Goal: Task Accomplishment & Management: Complete application form

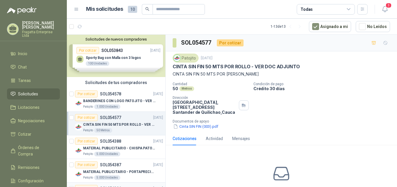
scroll to position [19, 0]
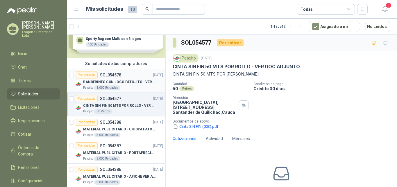
click at [137, 85] on div "Patojito 1.000 Unidades" at bounding box center [123, 87] width 80 height 5
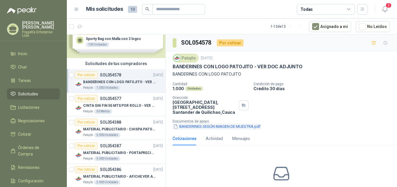
click at [225, 124] on button "BANDERINES SEGÚN IMAGEN DE MUESTRA.pdf" at bounding box center [217, 126] width 88 height 6
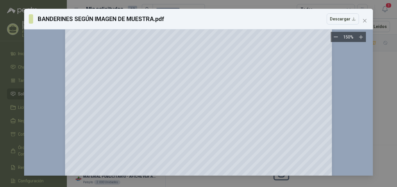
scroll to position [92, 0]
click at [367, 19] on span "Close" at bounding box center [365, 20] width 9 height 5
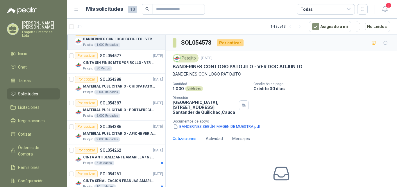
scroll to position [68, 0]
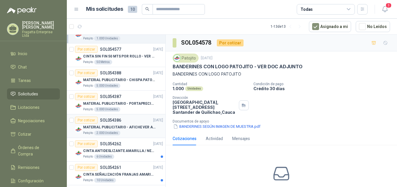
click at [121, 125] on p "MATERIAL PUBLICITARIO - AFICHE VER ADJUNTO" at bounding box center [119, 127] width 72 height 6
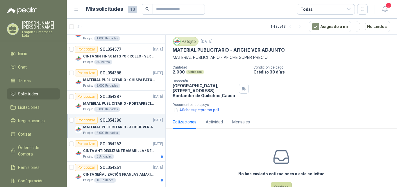
scroll to position [21, 0]
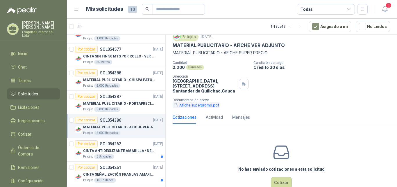
click at [206, 106] on button "Afiche superpromo.pdf" at bounding box center [196, 105] width 47 height 6
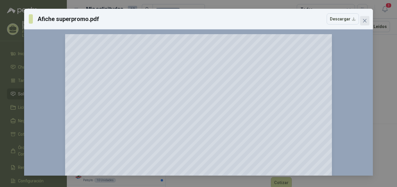
click at [366, 18] on button "Close" at bounding box center [365, 20] width 9 height 9
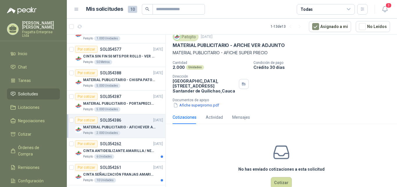
scroll to position [35, 0]
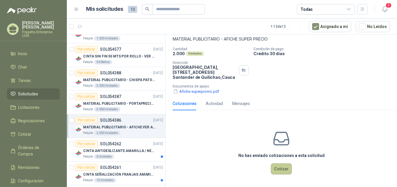
click at [281, 169] on button "Cotizar" at bounding box center [281, 168] width 21 height 11
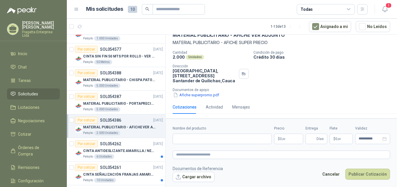
scroll to position [31, 0]
click at [193, 142] on input "Nombre del producto" at bounding box center [222, 138] width 99 height 10
type input "**********"
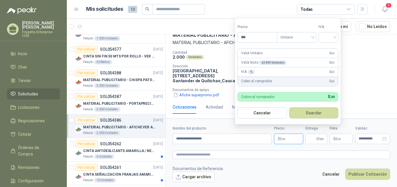
drag, startPoint x: 291, startPoint y: 137, endPoint x: 283, endPoint y: 137, distance: 8.5
click at [283, 137] on p "$ 0 ,00" at bounding box center [288, 138] width 29 height 10
click at [304, 37] on span "Unitario" at bounding box center [297, 37] width 32 height 9
type input "*****"
click at [304, 37] on span "Unitario" at bounding box center [297, 37] width 32 height 9
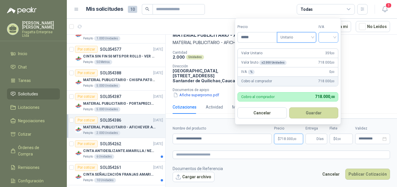
click at [331, 39] on input "search" at bounding box center [328, 36] width 13 height 9
click at [331, 49] on div "19%" at bounding box center [330, 49] width 11 height 6
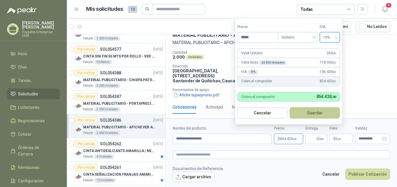
click at [311, 111] on button "Guardar" at bounding box center [315, 112] width 50 height 11
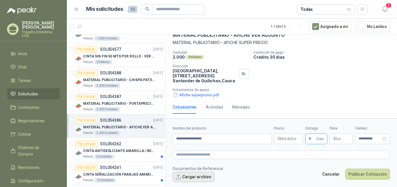
type input "*"
click at [198, 176] on button "Cargar archivo" at bounding box center [194, 176] width 42 height 10
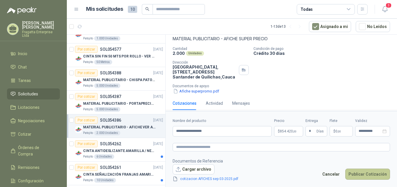
click at [373, 175] on button "Publicar Cotización" at bounding box center [368, 173] width 45 height 11
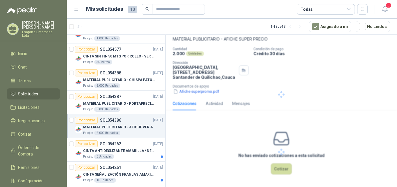
scroll to position [0, 0]
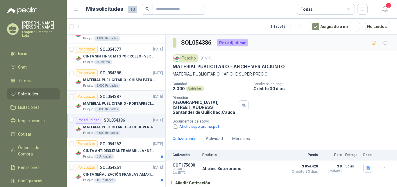
click at [125, 99] on div "Por cotizar SOL054387 [DATE]" at bounding box center [119, 96] width 88 height 7
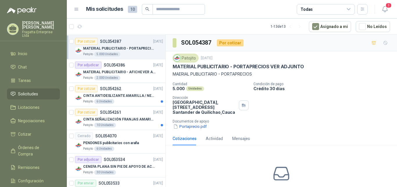
scroll to position [125, 0]
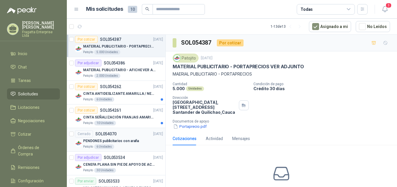
click at [128, 137] on div "Cerrado SOL054070 [DATE]" at bounding box center [119, 133] width 88 height 7
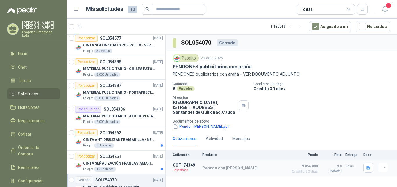
scroll to position [76, 0]
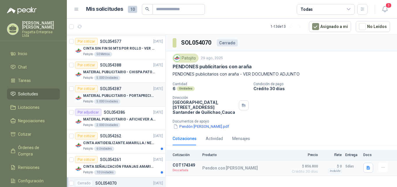
click at [127, 93] on p "MATERIAL PUBLICITARIO - PORTAPRECIOS VER ADJUNTO" at bounding box center [119, 96] width 72 height 6
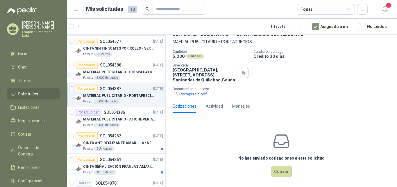
scroll to position [35, 0]
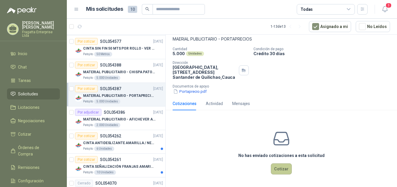
click at [279, 168] on button "Cotizar" at bounding box center [281, 168] width 21 height 11
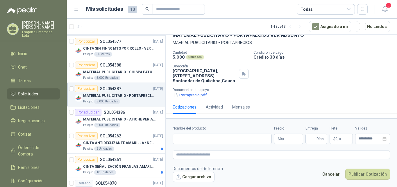
scroll to position [31, 0]
click at [196, 139] on input "Nombre del producto" at bounding box center [222, 138] width 99 height 10
type input "**********"
click at [293, 136] on p "$ 0 ,00" at bounding box center [288, 138] width 29 height 10
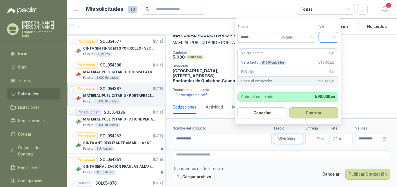
type input "*****"
click at [335, 40] on input "search" at bounding box center [328, 36] width 13 height 9
click at [330, 49] on div "19%" at bounding box center [330, 49] width 11 height 6
click at [314, 112] on button "Guardar" at bounding box center [315, 112] width 50 height 11
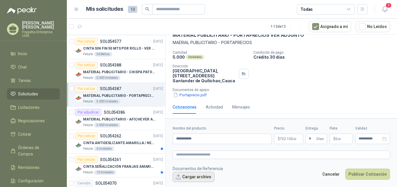
click at [190, 177] on button "Cargar archivo" at bounding box center [194, 176] width 42 height 10
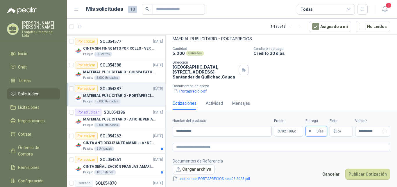
drag, startPoint x: 312, startPoint y: 131, endPoint x: 306, endPoint y: 129, distance: 7.1
click at [306, 129] on div "**********" at bounding box center [282, 127] width 218 height 18
type input "*"
click at [367, 173] on button "Publicar Cotización" at bounding box center [368, 173] width 45 height 11
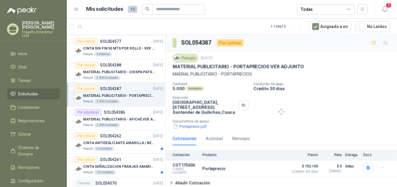
scroll to position [0, 0]
click at [116, 67] on div "Por cotizar SOL054388" at bounding box center [98, 64] width 46 height 7
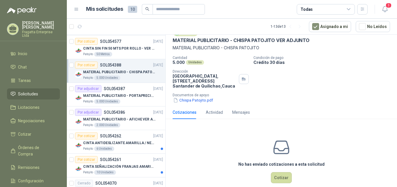
scroll to position [35, 0]
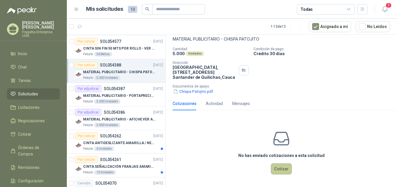
click at [274, 171] on button "Cotizar" at bounding box center [281, 168] width 21 height 11
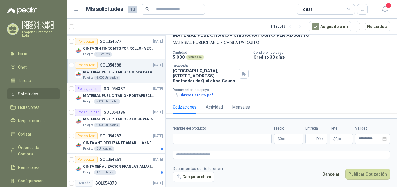
scroll to position [31, 0]
click at [193, 138] on input "Nombre del producto" at bounding box center [222, 138] width 99 height 10
type input "*******"
click at [289, 136] on p "$ 0 ,00" at bounding box center [288, 138] width 29 height 10
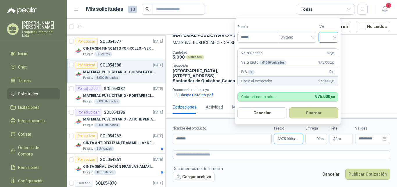
type input "*****"
click at [326, 36] on input "search" at bounding box center [328, 36] width 13 height 9
click at [330, 47] on div "19%" at bounding box center [330, 49] width 11 height 6
click at [302, 113] on button "Guardar" at bounding box center [315, 112] width 50 height 11
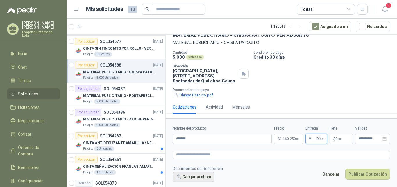
type input "*"
click at [200, 174] on button "Cargar archivo" at bounding box center [194, 176] width 42 height 10
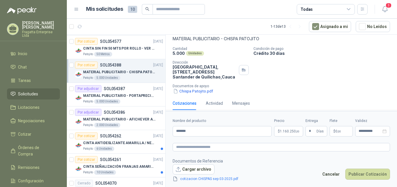
scroll to position [39, 0]
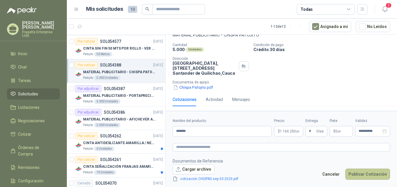
click at [372, 173] on button "Publicar Cotización" at bounding box center [368, 173] width 45 height 11
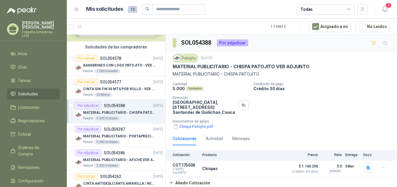
scroll to position [0, 0]
